Goal: Information Seeking & Learning: Learn about a topic

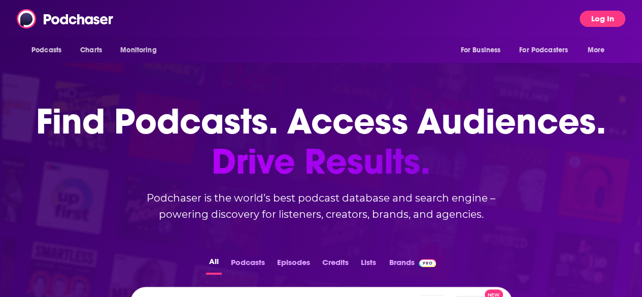
click at [610, 19] on button "Log In" at bounding box center [603, 19] width 46 height 16
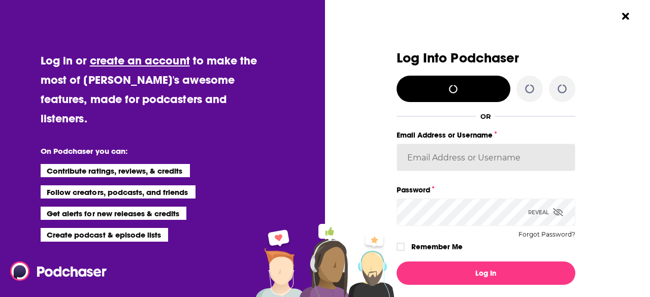
type input "BenLaurro"
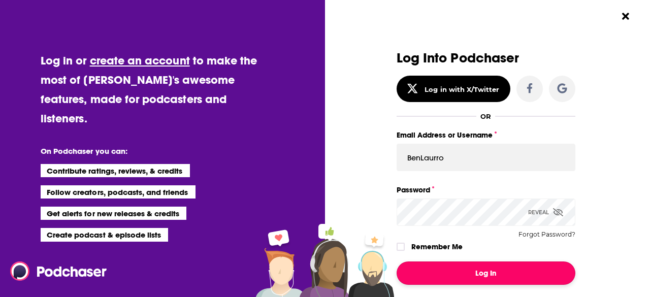
click at [483, 276] on button "Log In" at bounding box center [486, 272] width 179 height 23
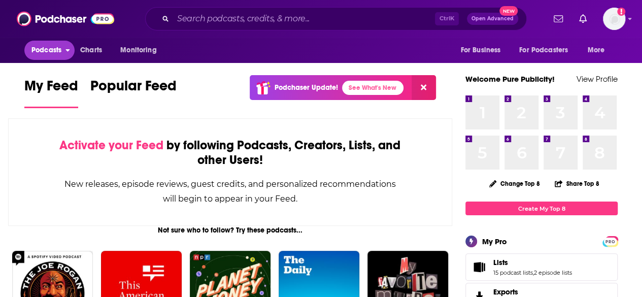
drag, startPoint x: 46, startPoint y: 50, endPoint x: 51, endPoint y: 49, distance: 5.7
click at [46, 50] on span "Podcasts" at bounding box center [46, 50] width 30 height 14
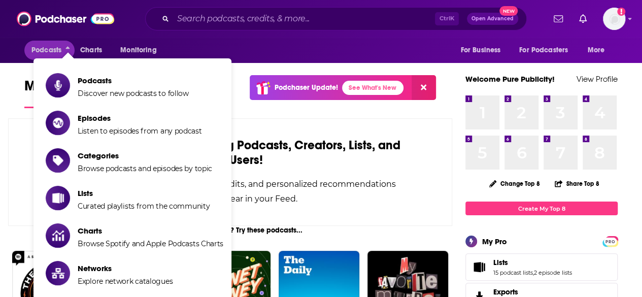
click at [205, 39] on div "Podcasts Charts Monitoring For Business For Podcasters More" at bounding box center [321, 50] width 642 height 25
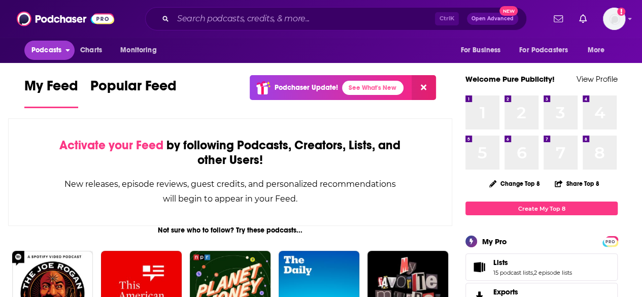
click at [54, 51] on span "Podcasts" at bounding box center [46, 50] width 30 height 14
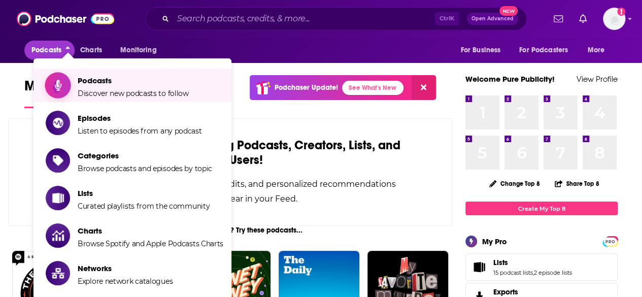
click at [88, 88] on span "Podcasts Discover new podcasts to follow" at bounding box center [133, 85] width 111 height 25
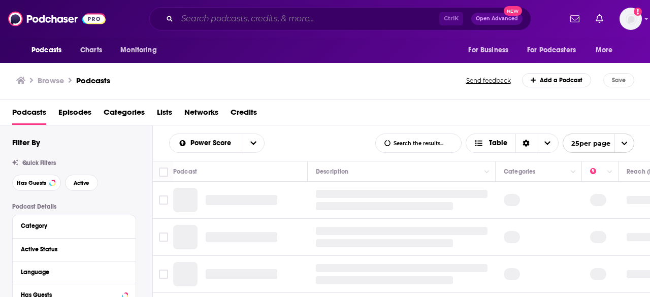
click at [190, 17] on input "Search podcasts, credits, & more..." at bounding box center [308, 19] width 262 height 16
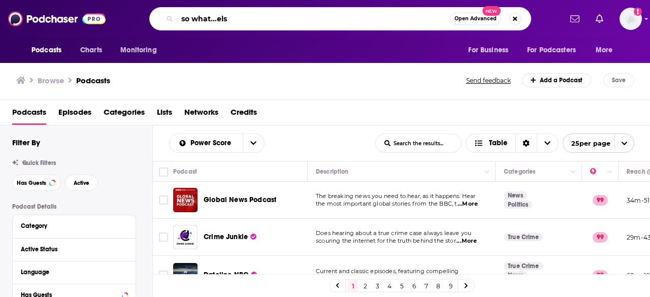
type input "so what...else"
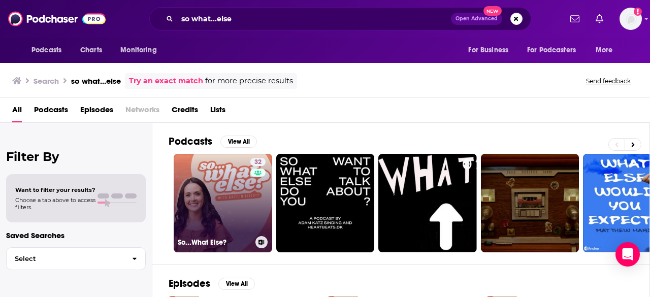
click at [240, 172] on link "32 So...What Else?" at bounding box center [223, 203] width 98 height 98
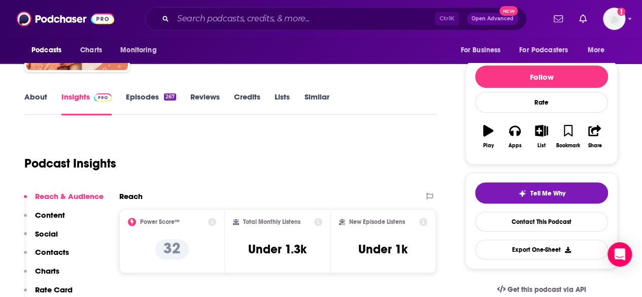
scroll to position [102, 0]
click at [28, 95] on link "About" at bounding box center [35, 103] width 23 height 23
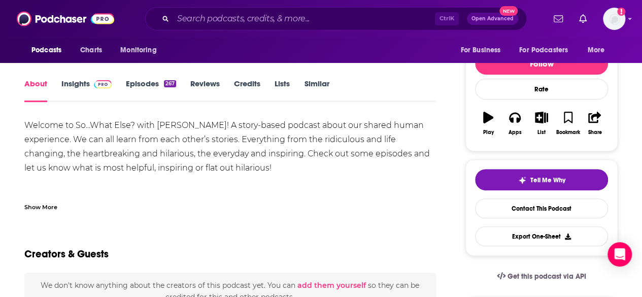
scroll to position [102, 0]
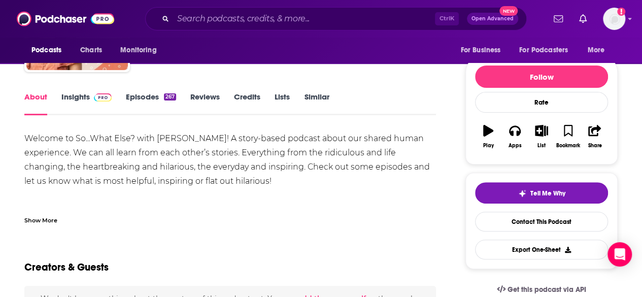
click at [213, 137] on div "Welcome to So...What Else? with [PERSON_NAME]! A story-based podcast about our …" at bounding box center [230, 195] width 412 height 128
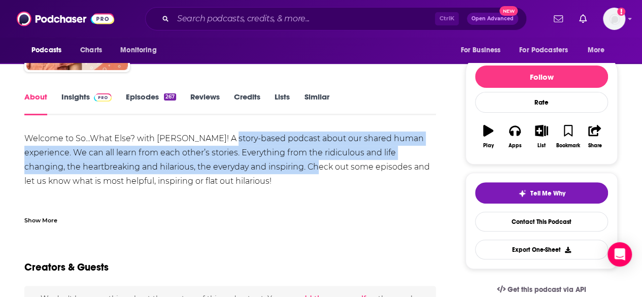
drag, startPoint x: 213, startPoint y: 138, endPoint x: 307, endPoint y: 173, distance: 100.2
click at [307, 173] on div "Welcome to So...What Else? with [PERSON_NAME]! A story-based podcast about our …" at bounding box center [230, 195] width 412 height 128
copy div "A story-based podcast about our shared human experience. We can all learn from …"
